Goal: Task Accomplishment & Management: Use online tool/utility

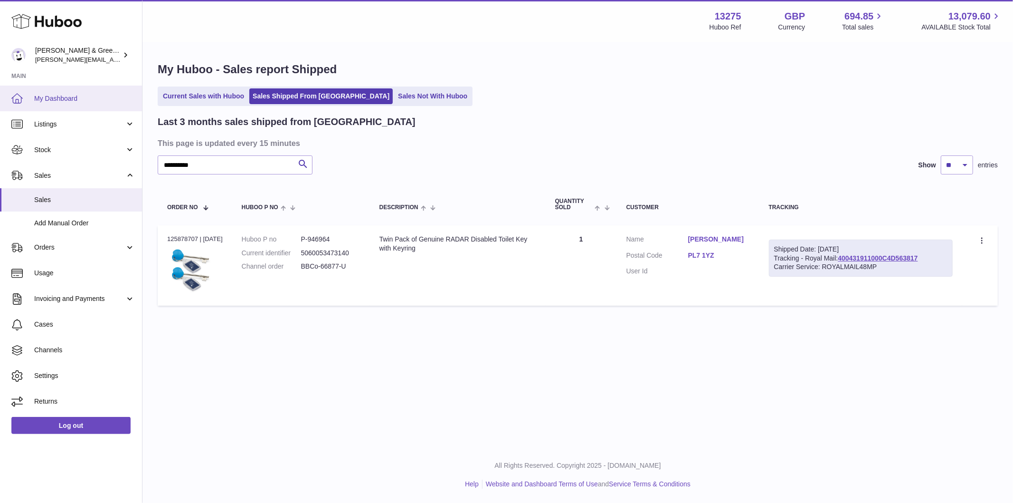
click at [72, 103] on link "My Dashboard" at bounding box center [71, 99] width 142 height 26
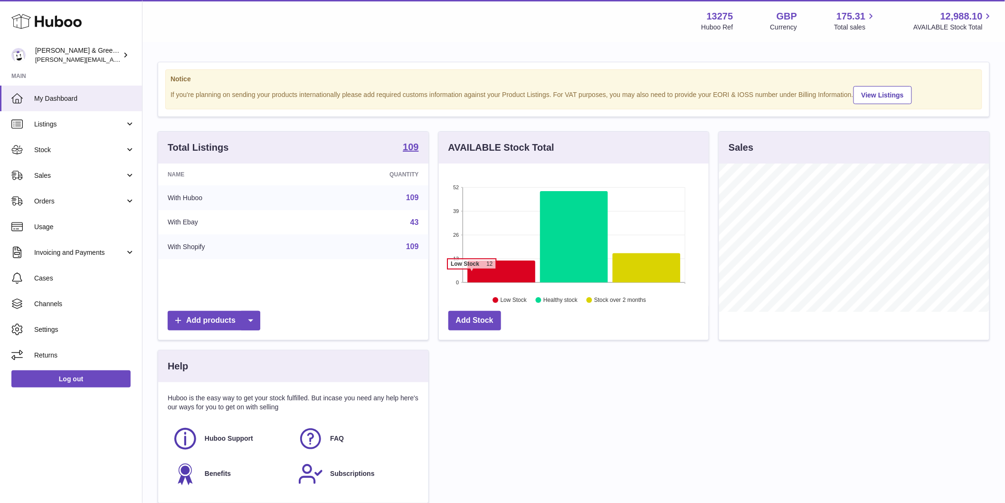
click at [492, 281] on icon at bounding box center [502, 271] width 68 height 22
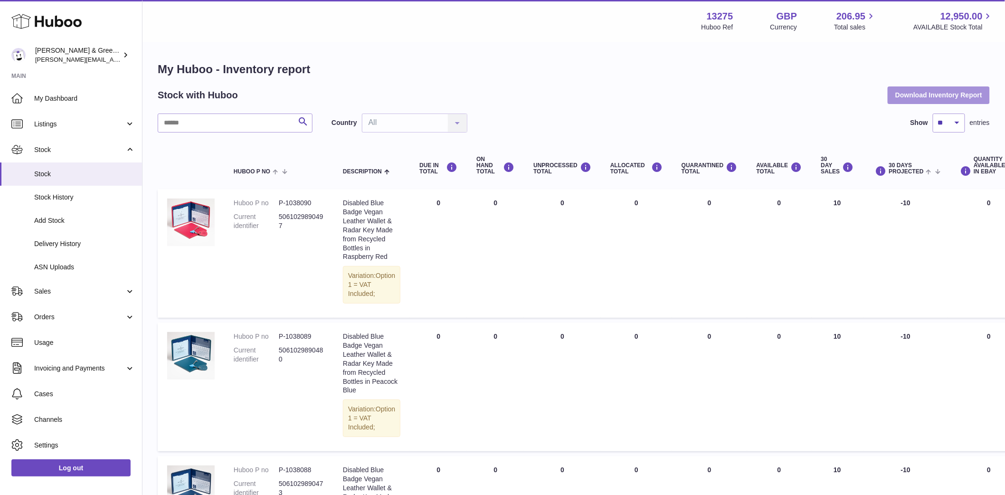
click at [930, 90] on button "Download Inventory Report" at bounding box center [939, 94] width 102 height 17
